Goal: Navigation & Orientation: Find specific page/section

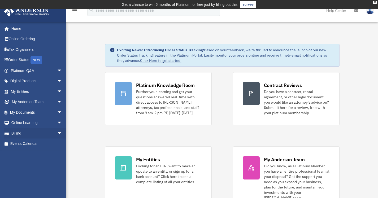
click at [0, 129] on li "Billing arrow_drop_down $ Open Invoices Past Invoices Manage Payments" at bounding box center [35, 133] width 70 height 11
click at [58, 91] on span "arrow_drop_down" at bounding box center [62, 91] width 11 height 11
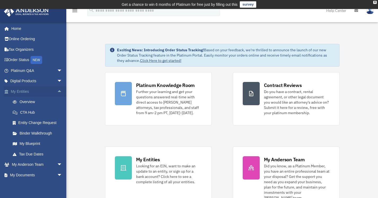
click at [58, 91] on span "arrow_drop_up" at bounding box center [62, 91] width 11 height 11
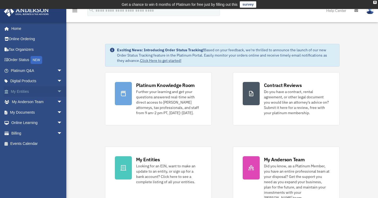
click at [57, 91] on span "arrow_drop_down" at bounding box center [62, 91] width 11 height 11
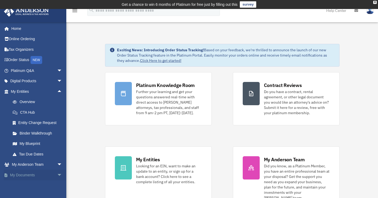
click at [57, 175] on span "arrow_drop_down" at bounding box center [62, 175] width 11 height 11
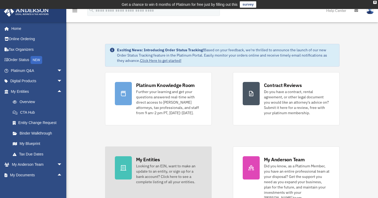
click at [131, 170] on div at bounding box center [123, 168] width 17 height 23
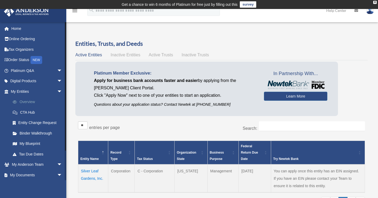
click at [31, 103] on link "Overview" at bounding box center [38, 102] width 63 height 11
click at [57, 176] on span "arrow_drop_down" at bounding box center [62, 175] width 11 height 11
click at [129, 53] on span "Inactive Entities" at bounding box center [125, 55] width 30 height 5
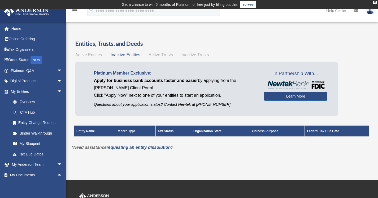
click at [90, 54] on span "Active Entities" at bounding box center [88, 55] width 26 height 5
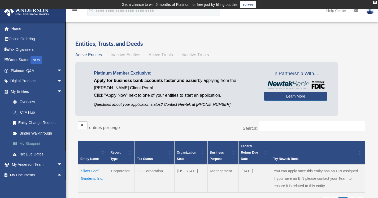
click at [33, 143] on link "My Blueprint" at bounding box center [38, 144] width 63 height 11
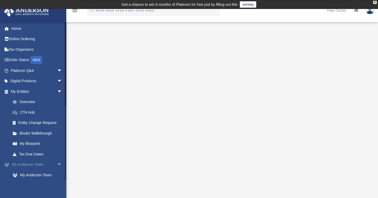
click at [37, 164] on link "My Anderson Team arrow_drop_down" at bounding box center [37, 165] width 67 height 11
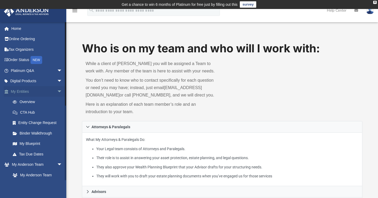
click at [57, 91] on span "arrow_drop_down" at bounding box center [62, 91] width 11 height 11
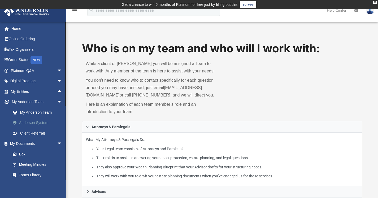
click at [45, 123] on link "Anderson System" at bounding box center [38, 123] width 63 height 11
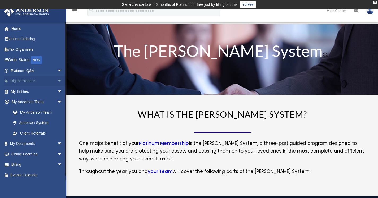
click at [57, 81] on span "arrow_drop_down" at bounding box center [62, 81] width 11 height 11
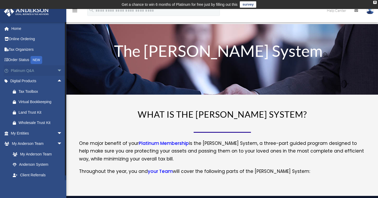
click at [57, 71] on span "arrow_drop_down" at bounding box center [62, 70] width 11 height 11
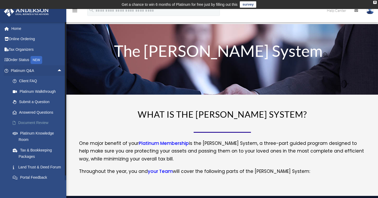
click at [37, 123] on link "Document Review" at bounding box center [38, 123] width 63 height 11
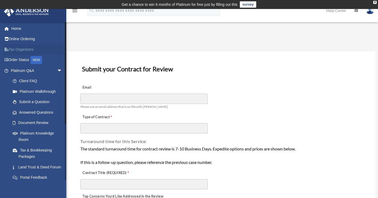
click at [24, 51] on link "Tax Organizers" at bounding box center [37, 49] width 67 height 11
click at [18, 60] on link "Order Status NEW" at bounding box center [37, 60] width 67 height 11
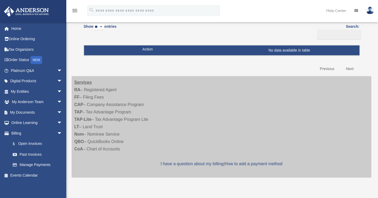
scroll to position [59, 0]
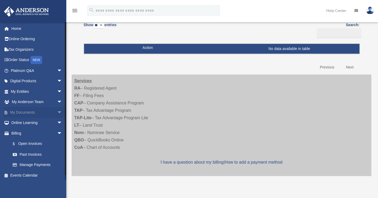
click at [51, 111] on link "My Documents arrow_drop_down" at bounding box center [37, 112] width 67 height 11
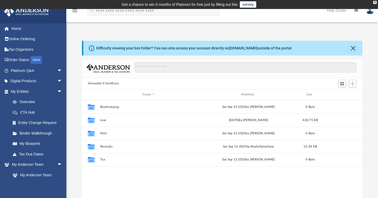
scroll to position [116, 276]
click at [33, 113] on link "CTA Hub" at bounding box center [38, 112] width 63 height 11
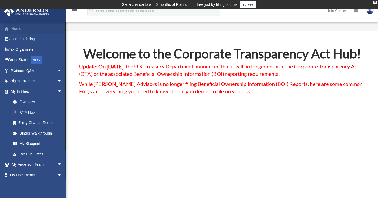
click at [18, 27] on link "Home" at bounding box center [37, 28] width 67 height 11
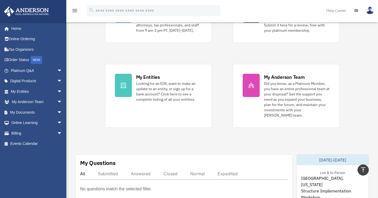
scroll to position [77, 0]
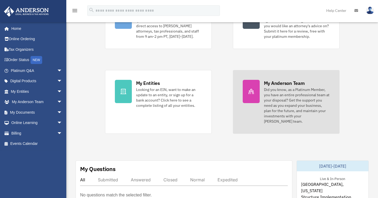
click at [254, 88] on div at bounding box center [250, 91] width 17 height 23
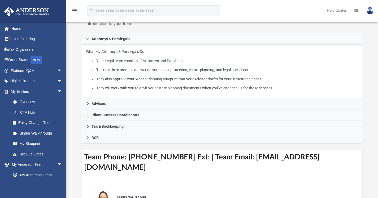
scroll to position [89, 0]
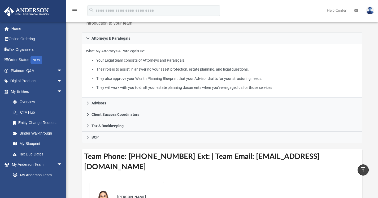
click at [305, 166] on h3 "Team Phone: [PHONE_NUMBER] Ext: | Team Email: [EMAIL_ADDRESS][DOMAIN_NAME]" at bounding box center [222, 162] width 280 height 25
click at [326, 161] on h3 "Team Phone: [PHONE_NUMBER] Ext: | Team Email: [EMAIL_ADDRESS][DOMAIN_NAME]" at bounding box center [222, 162] width 280 height 25
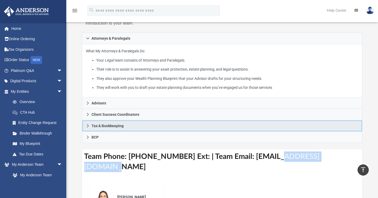
drag, startPoint x: 326, startPoint y: 161, endPoint x: 302, endPoint y: 131, distance: 38.8
click at [302, 131] on link "Tax & Bookkeeping" at bounding box center [222, 126] width 280 height 11
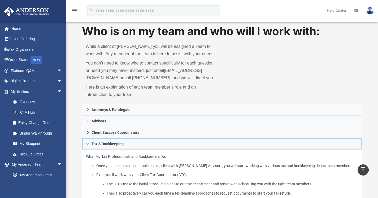
scroll to position [0, 0]
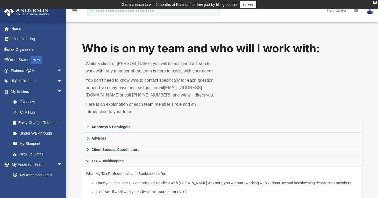
click at [249, 6] on link "survey" at bounding box center [248, 4] width 16 height 6
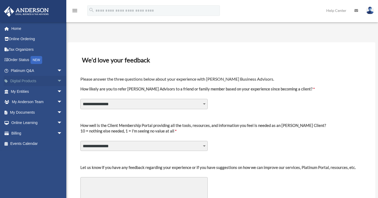
click at [31, 79] on link "Digital Products arrow_drop_down" at bounding box center [37, 81] width 67 height 11
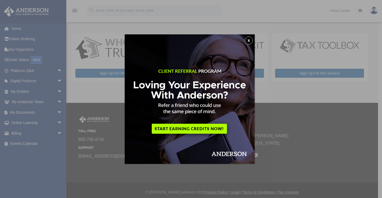
click at [252, 41] on button "x" at bounding box center [249, 41] width 8 height 8
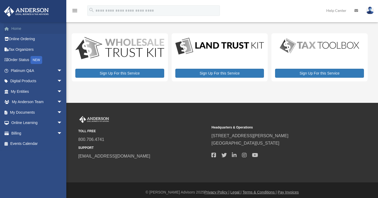
click at [17, 27] on link "Home" at bounding box center [37, 28] width 67 height 11
